Goal: Task Accomplishment & Management: Manage account settings

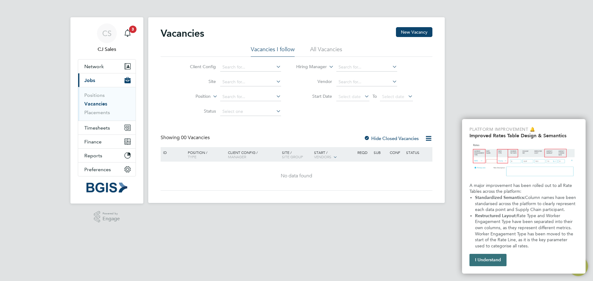
click at [494, 260] on button "I Understand" at bounding box center [488, 260] width 37 height 12
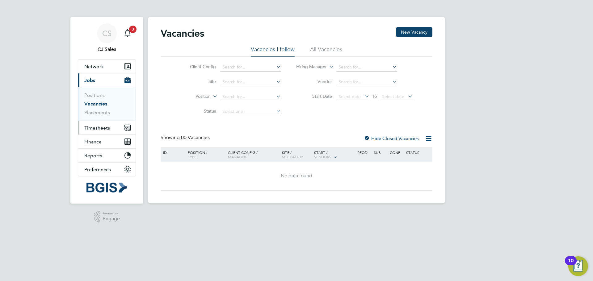
click at [101, 127] on span "Timesheets" at bounding box center [97, 128] width 26 height 6
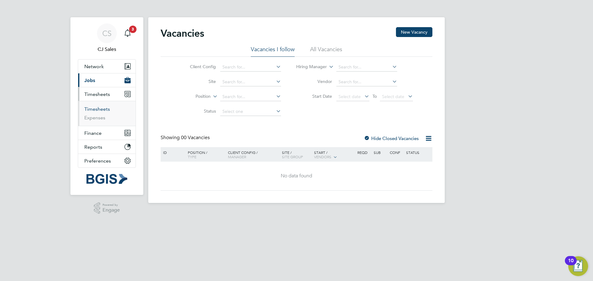
click at [98, 110] on link "Timesheets" at bounding box center [97, 109] width 26 height 6
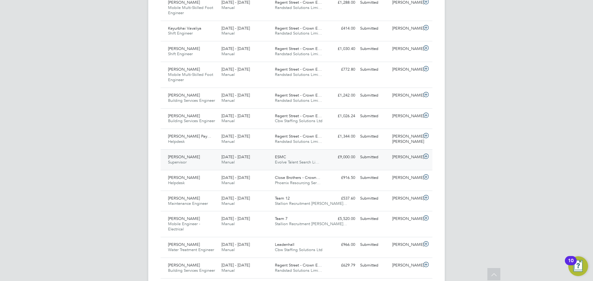
click at [392, 160] on div "[PERSON_NAME]" at bounding box center [406, 157] width 32 height 10
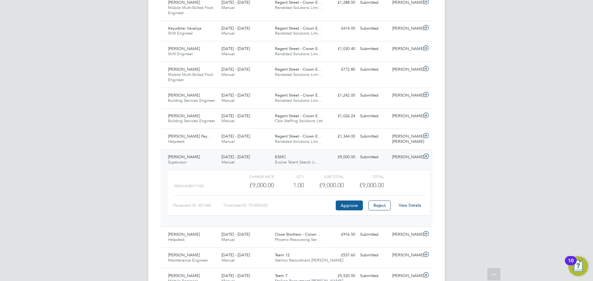
click at [347, 205] on button "Approve" at bounding box center [349, 206] width 27 height 10
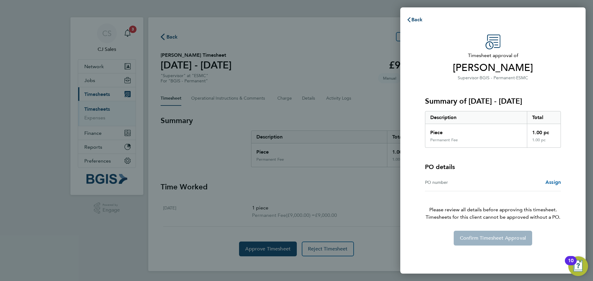
click at [549, 182] on span "Assign" at bounding box center [552, 182] width 15 height 6
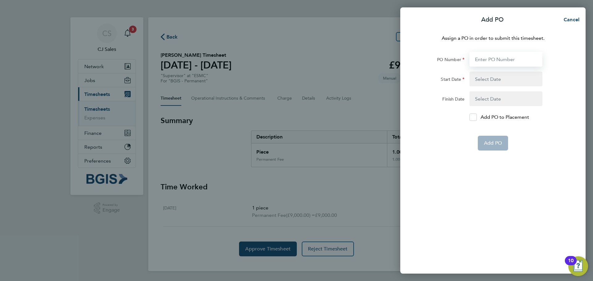
click at [495, 59] on input "PO Number" at bounding box center [506, 59] width 73 height 15
paste input "PSP2508260052"
type input "PSP2508260052"
click at [425, 209] on div "Assign a PO in order to submit this timesheet. PO Number PSP2508260052 Start Da…" at bounding box center [492, 150] width 185 height 247
click at [490, 79] on button "button" at bounding box center [506, 79] width 73 height 15
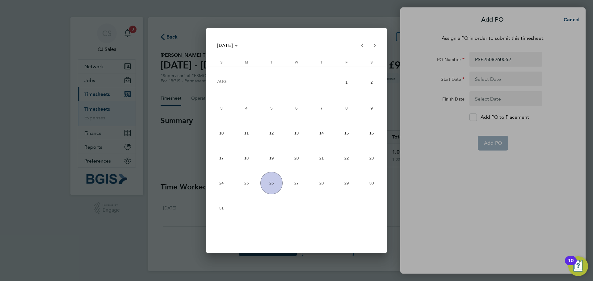
click at [246, 160] on span "18" at bounding box center [246, 158] width 23 height 23
type input "18 Aug 25"
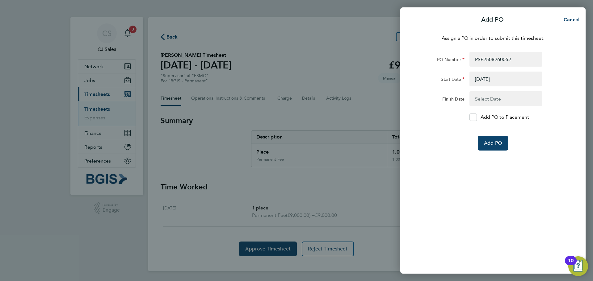
click at [485, 103] on button "button" at bounding box center [506, 98] width 73 height 15
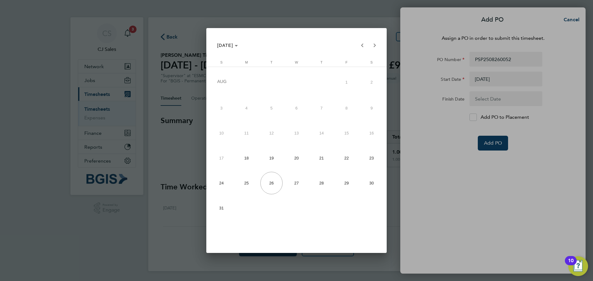
click at [223, 186] on span "24" at bounding box center [221, 183] width 23 height 23
type input "24 Aug 25"
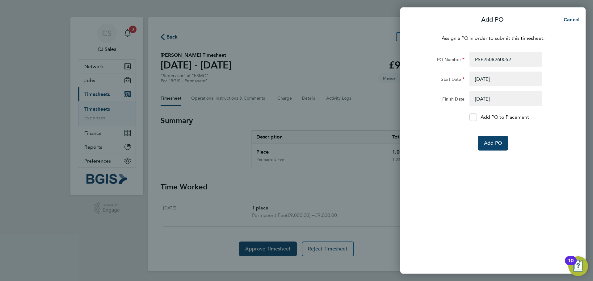
click at [475, 208] on div "Assign a PO in order to submit this timesheet. PO Number PSP2508260052 Start Da…" at bounding box center [492, 150] width 185 height 247
click at [506, 217] on div "Assign a PO in order to submit this timesheet. PO Number PSP2508260052 Start Da…" at bounding box center [492, 150] width 185 height 247
click at [499, 148] on button "Add PO" at bounding box center [493, 143] width 30 height 15
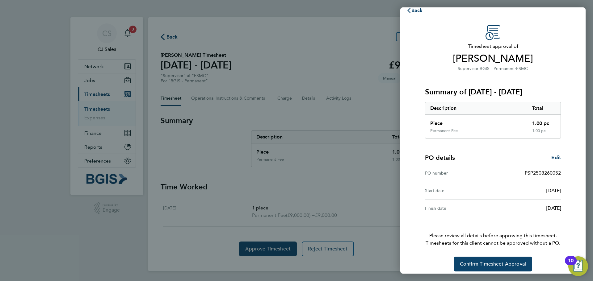
scroll to position [15, 0]
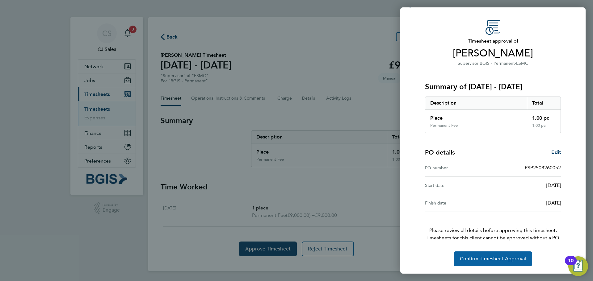
click at [492, 260] on span "Confirm Timesheet Approval" at bounding box center [493, 259] width 66 height 6
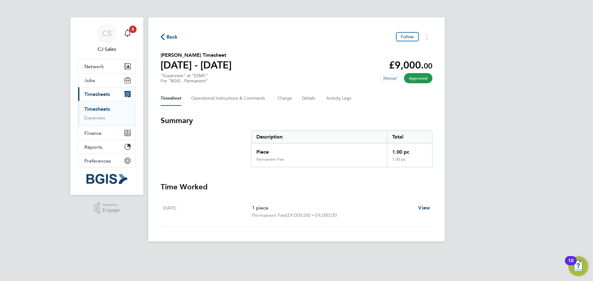
click at [497, 105] on div "CS CJ Sales Notifications 3 Applications: Network Sites Workers Jobs Positions …" at bounding box center [296, 126] width 593 height 252
click at [92, 108] on link "Timesheets" at bounding box center [97, 109] width 26 height 6
